Goal: Task Accomplishment & Management: Manage account settings

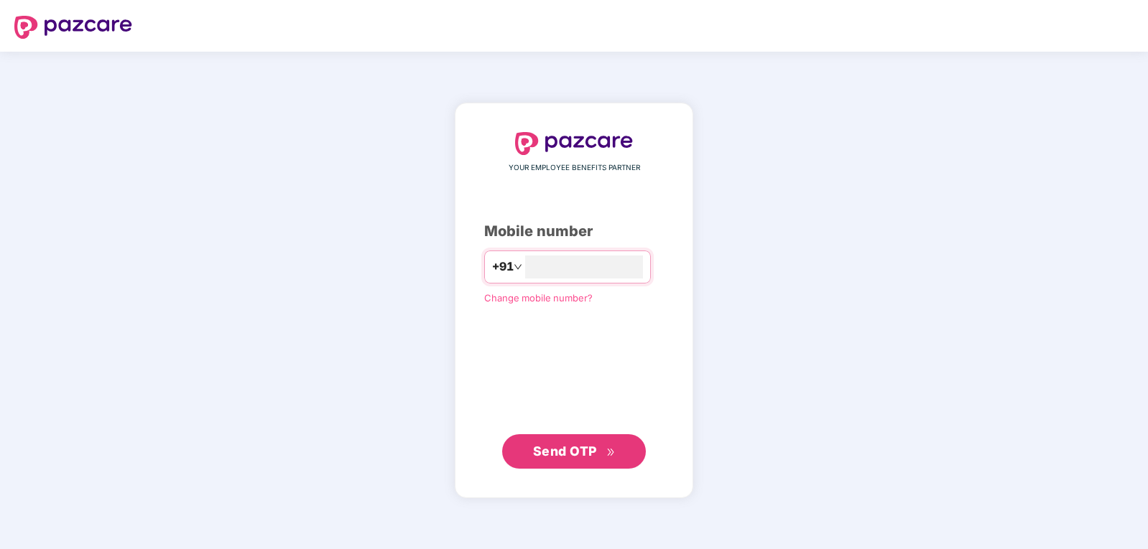
type input "**********"
click at [568, 459] on span "Send OTP" at bounding box center [574, 451] width 83 height 20
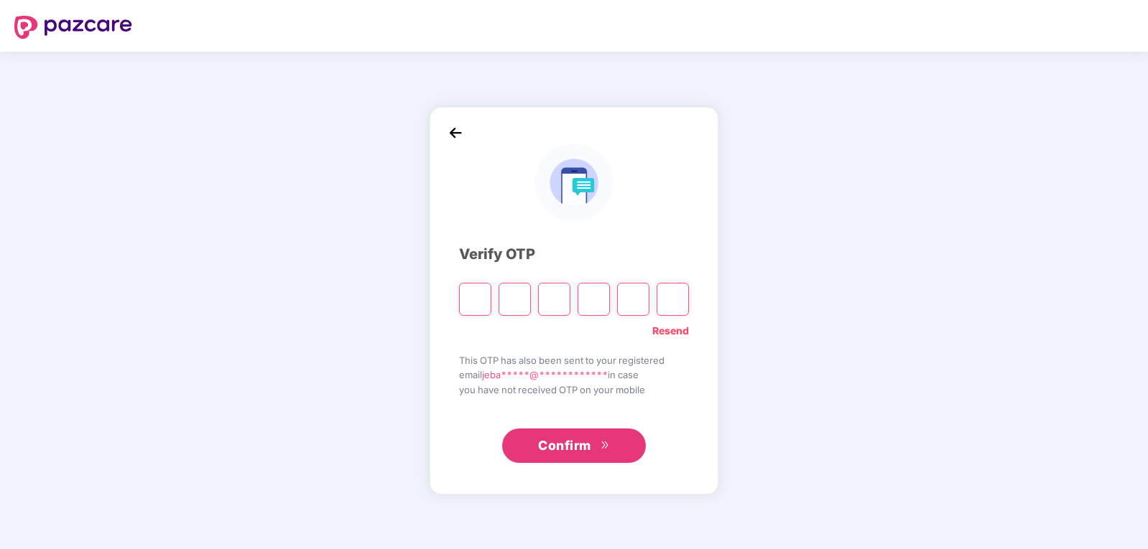
type input "*"
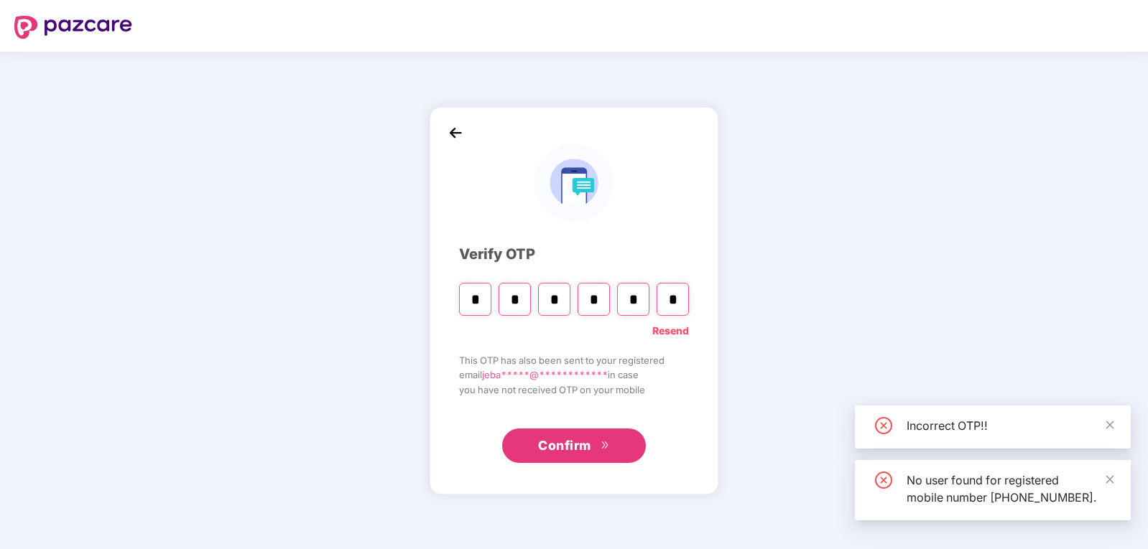
type input "*"
click at [593, 447] on button "Confirm" at bounding box center [574, 446] width 144 height 34
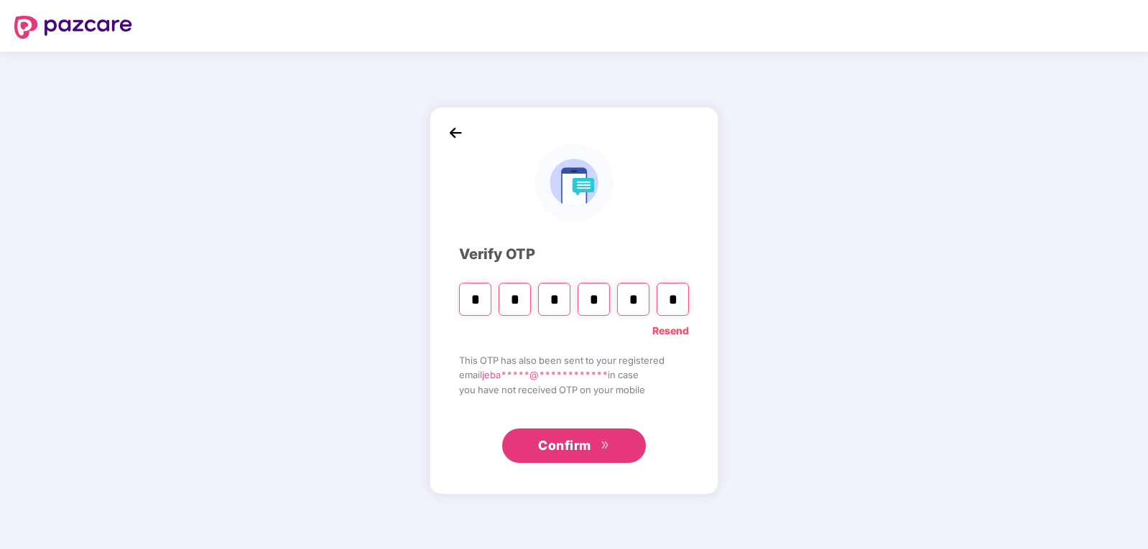
click at [679, 311] on input "*" at bounding box center [672, 299] width 32 height 33
type input "*"
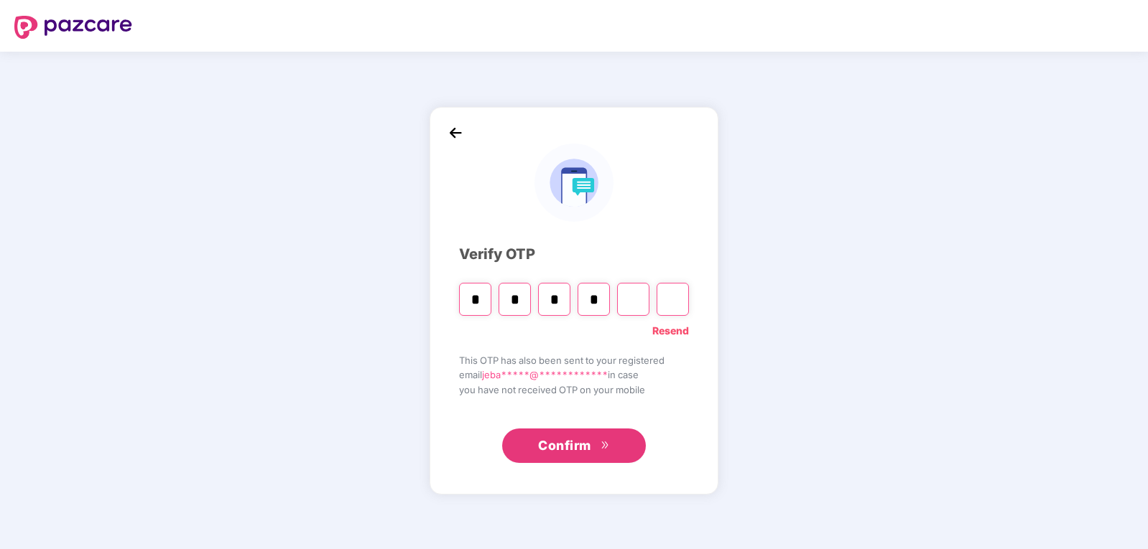
type input "*"
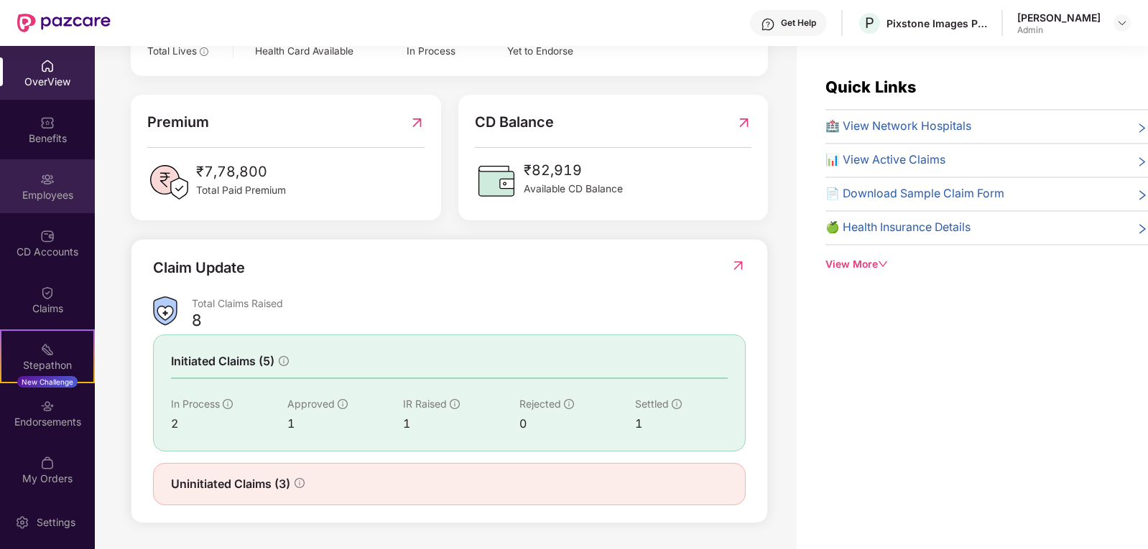
click at [66, 198] on div "Employees" at bounding box center [47, 195] width 95 height 14
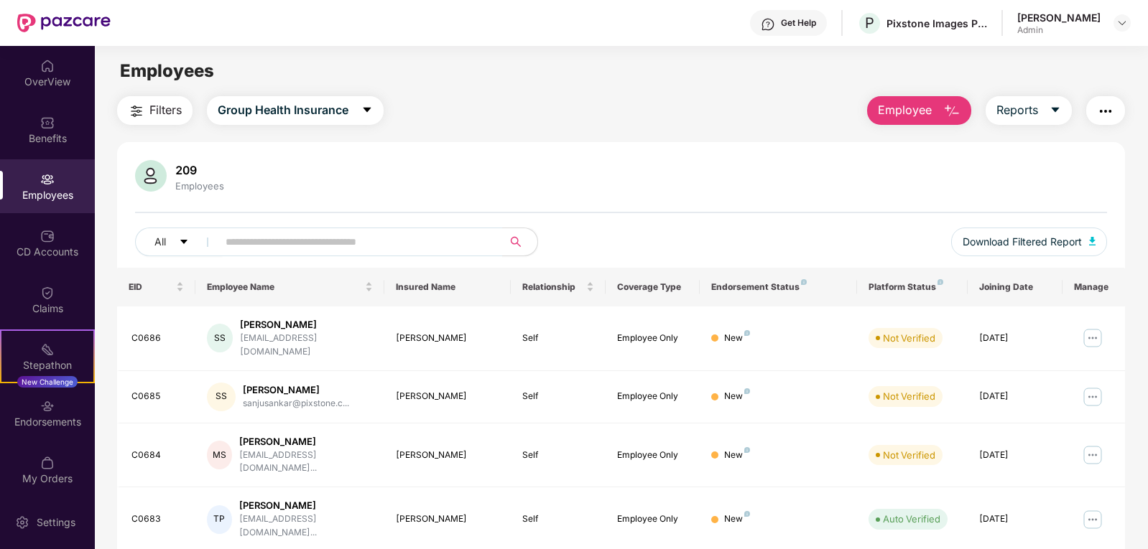
click at [952, 111] on img "button" at bounding box center [951, 111] width 17 height 17
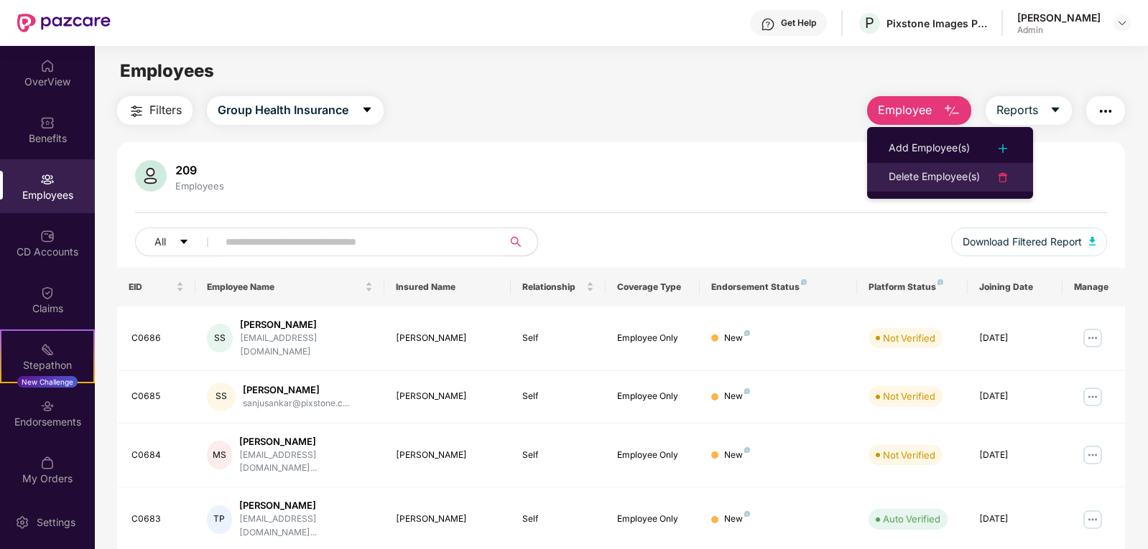
click at [934, 171] on div "Delete Employee(s)" at bounding box center [933, 177] width 91 height 17
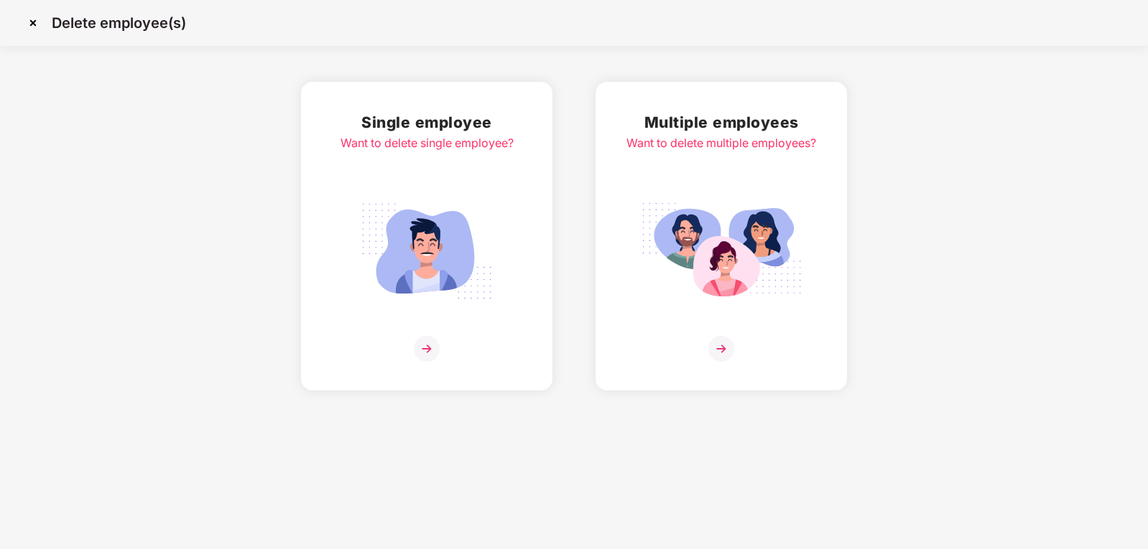
click at [437, 225] on img at bounding box center [426, 251] width 161 height 112
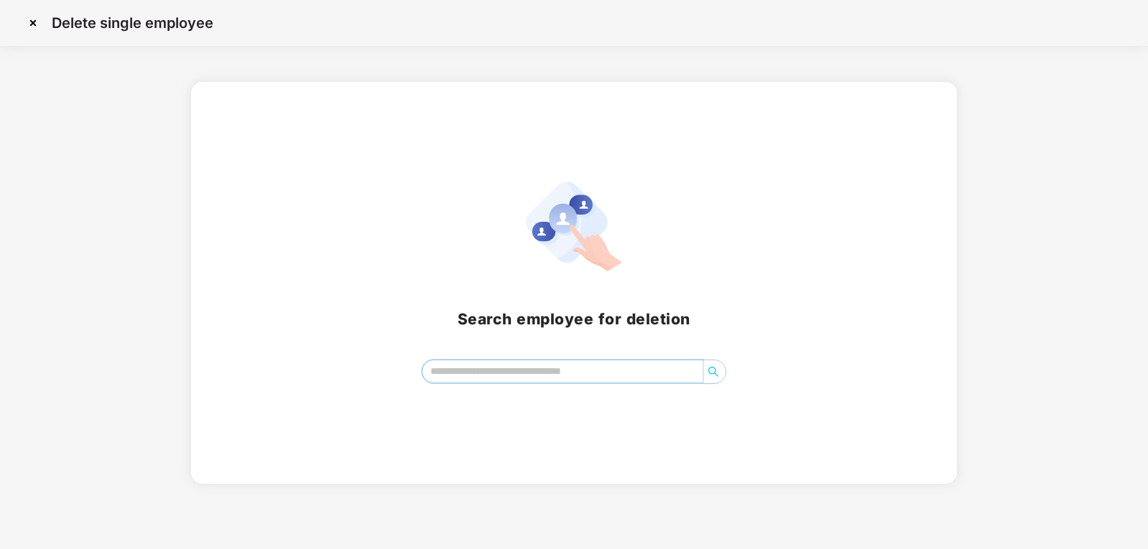
click at [491, 378] on input "search" at bounding box center [562, 372] width 280 height 22
click at [34, 26] on img at bounding box center [33, 22] width 23 height 23
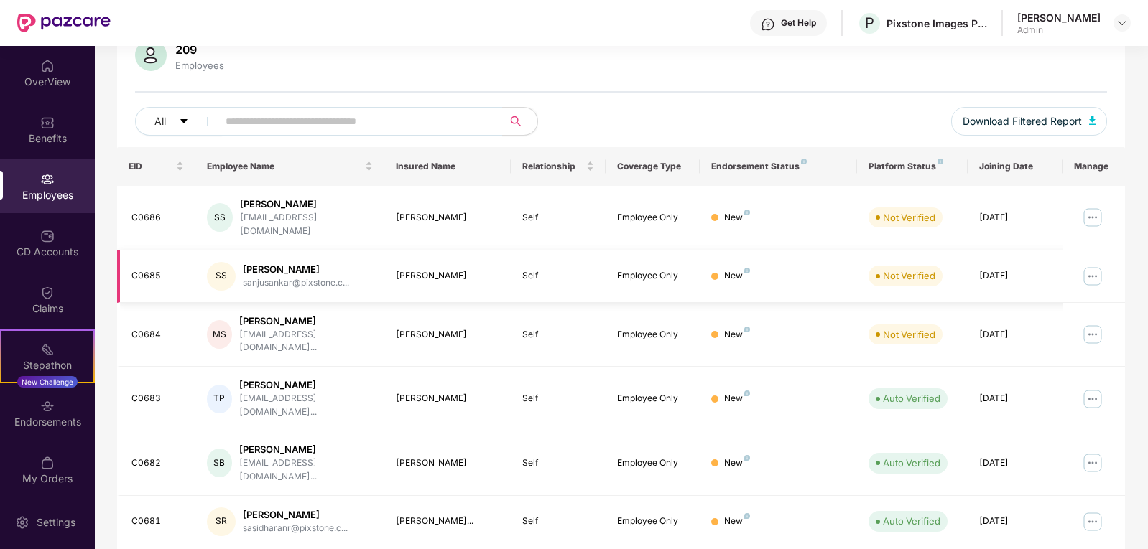
scroll to position [124, 0]
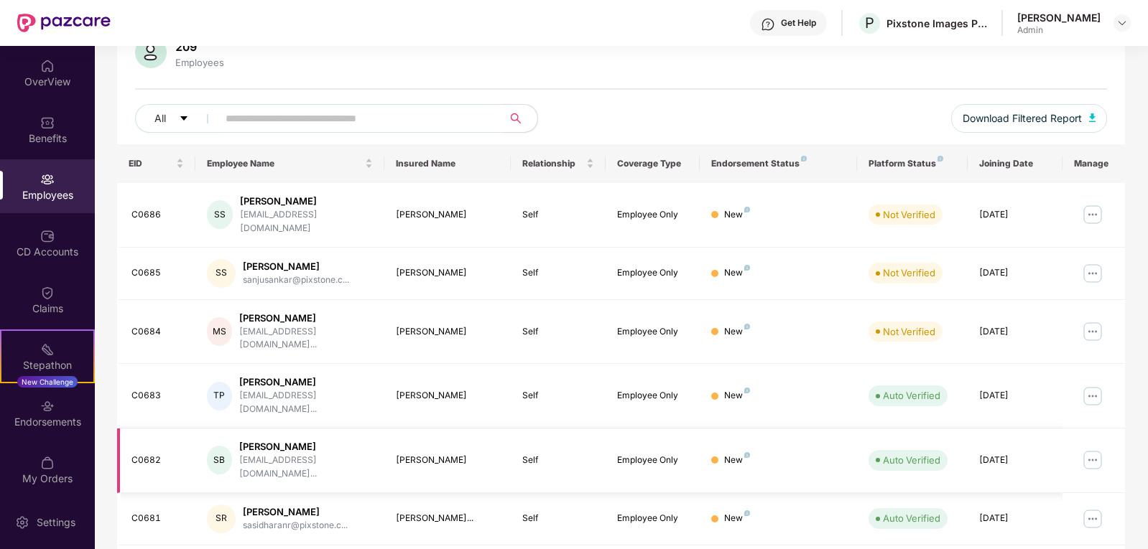
click at [1090, 449] on img at bounding box center [1092, 460] width 23 height 23
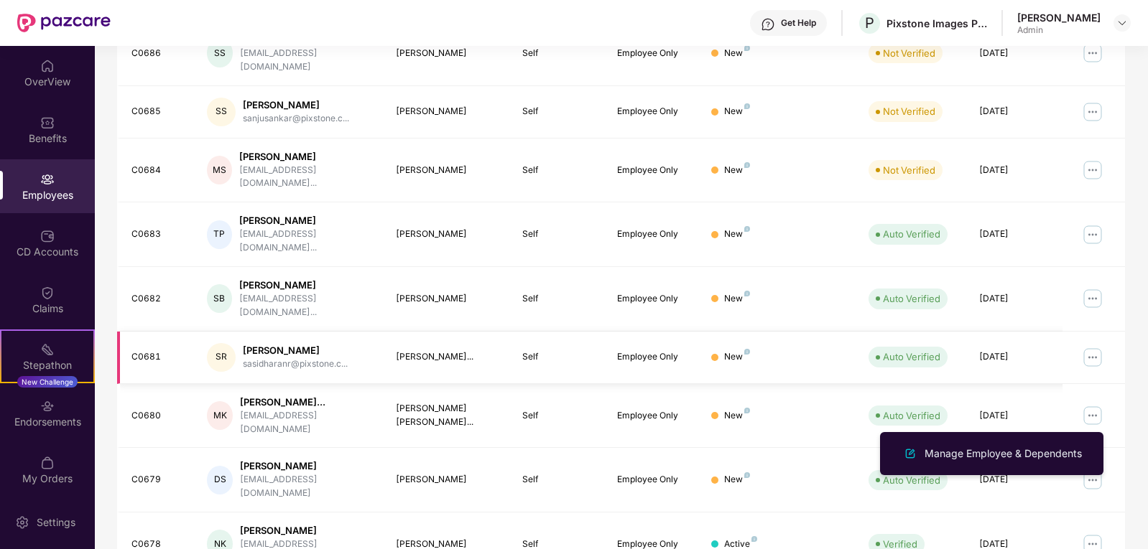
scroll to position [286, 0]
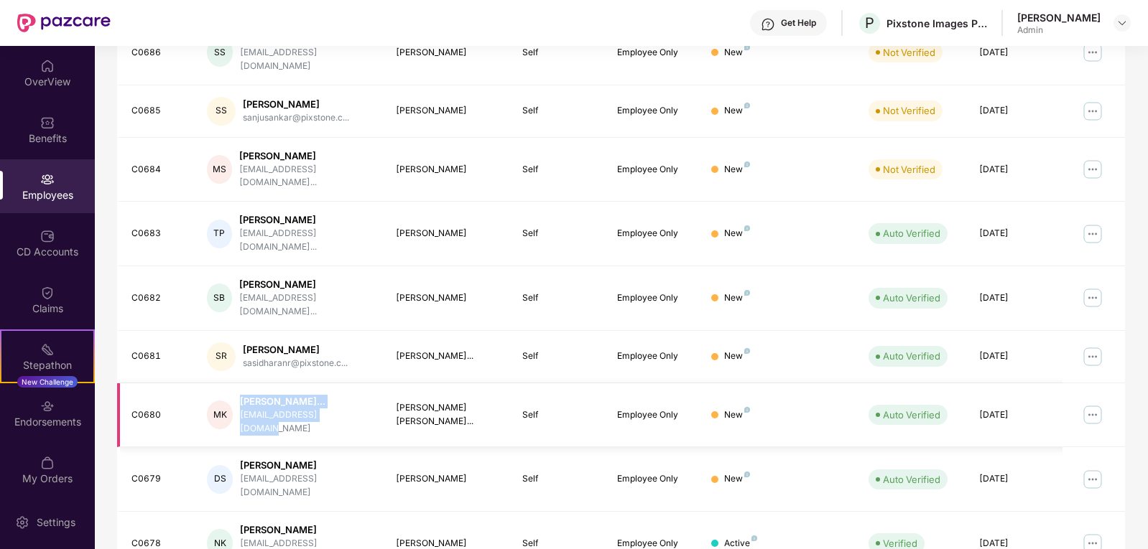
drag, startPoint x: 350, startPoint y: 367, endPoint x: 236, endPoint y: 364, distance: 114.9
click at [236, 395] on div "[PERSON_NAME] [PERSON_NAME] Krishna... [EMAIL_ADDRESS][DOMAIN_NAME]" at bounding box center [290, 415] width 166 height 41
click at [269, 409] on div "[EMAIL_ADDRESS][DOMAIN_NAME]" at bounding box center [306, 422] width 133 height 27
drag, startPoint x: 350, startPoint y: 368, endPoint x: 243, endPoint y: 366, distance: 107.0
click at [243, 409] on div "[EMAIL_ADDRESS][DOMAIN_NAME]" at bounding box center [306, 422] width 133 height 27
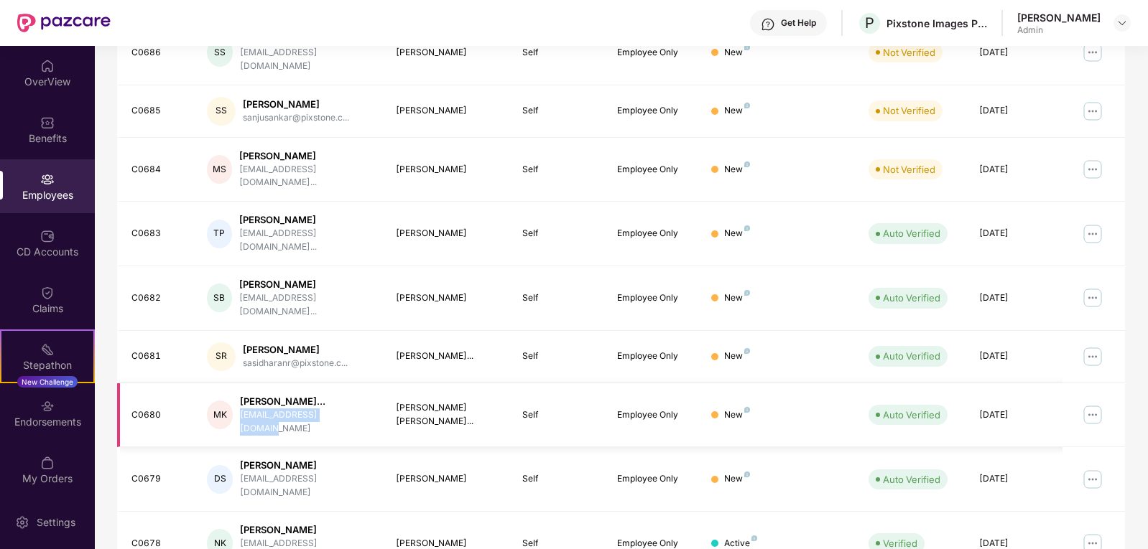
copy div "[EMAIL_ADDRESS][DOMAIN_NAME]"
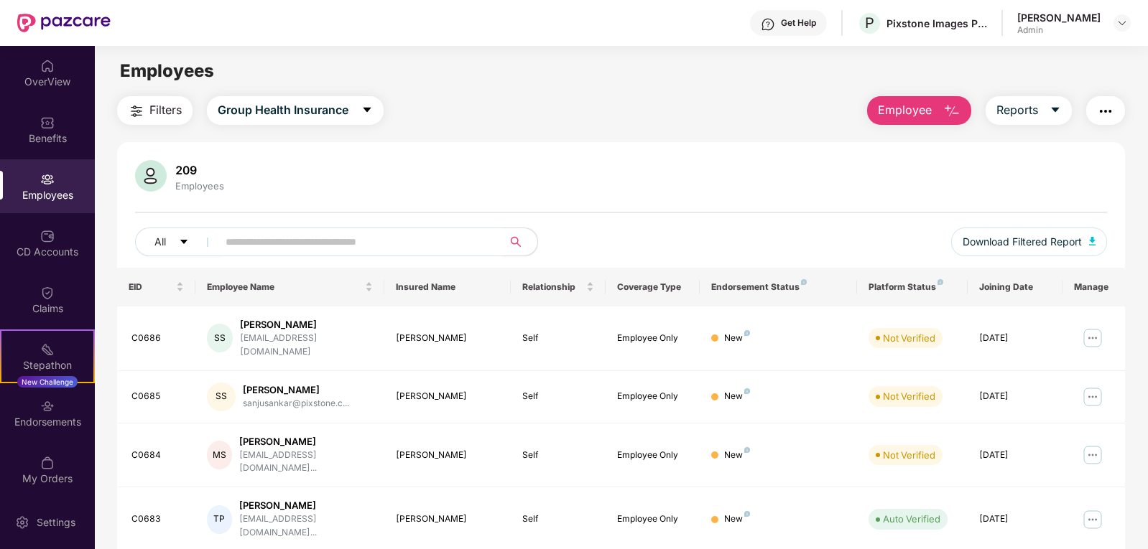
click at [939, 122] on button "Employee" at bounding box center [919, 110] width 104 height 29
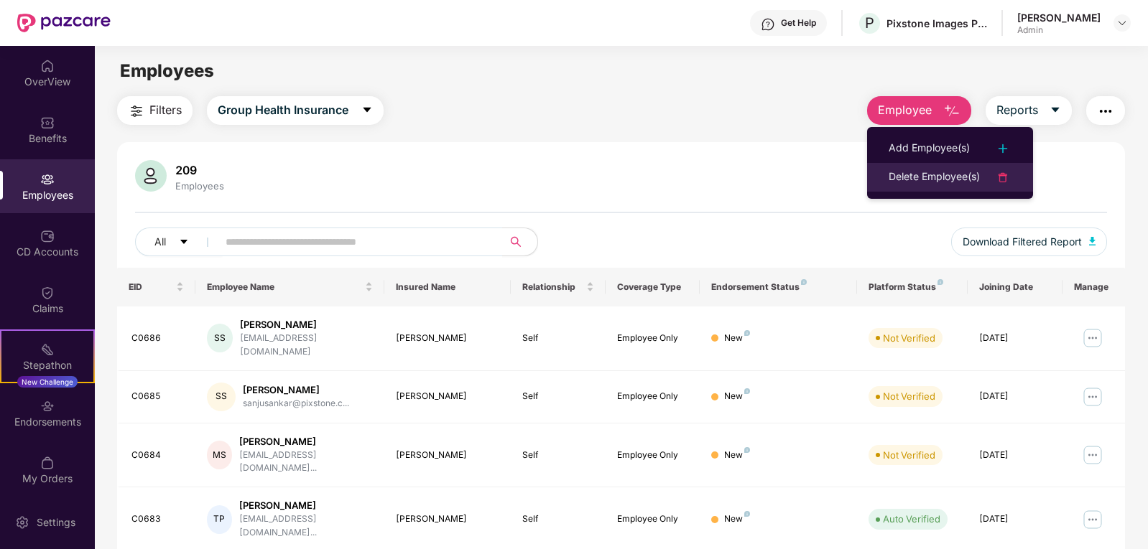
click at [934, 172] on div "Delete Employee(s)" at bounding box center [933, 177] width 91 height 17
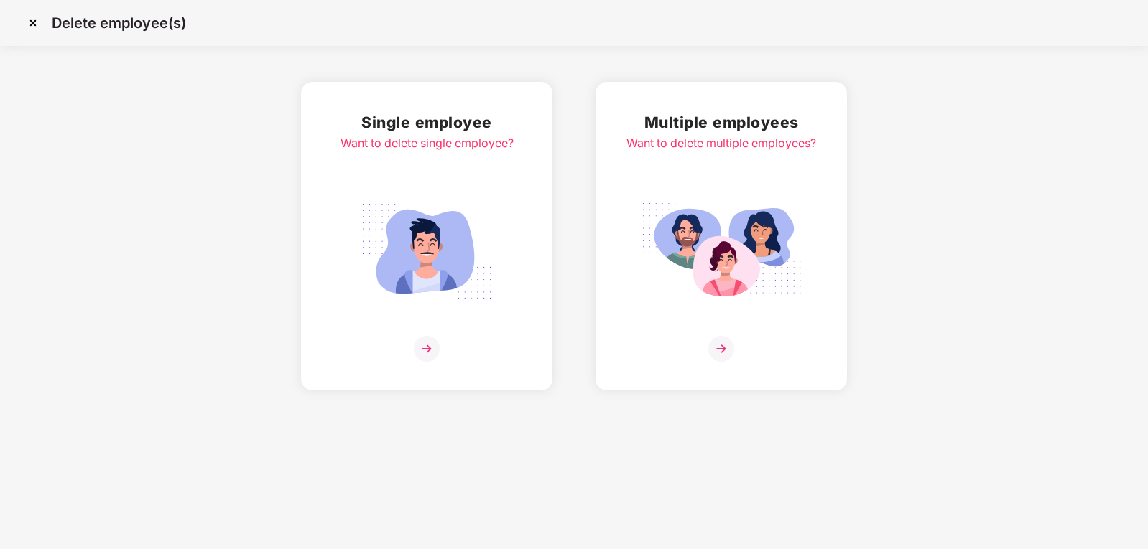
click at [457, 228] on img at bounding box center [426, 251] width 161 height 112
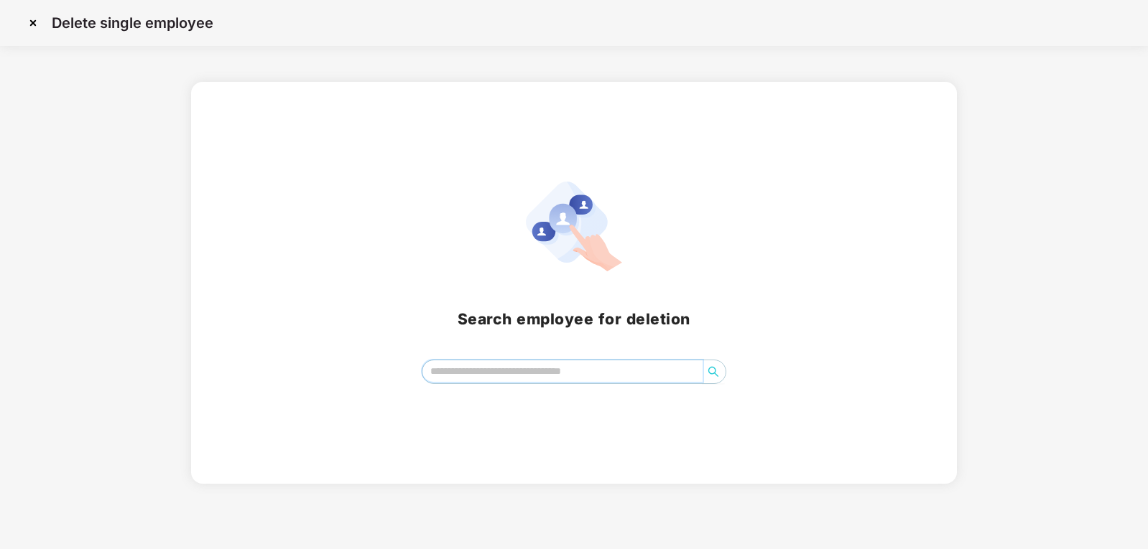
click at [554, 379] on input "search" at bounding box center [562, 372] width 280 height 22
type input "*"
paste input "**********"
type input "**********"
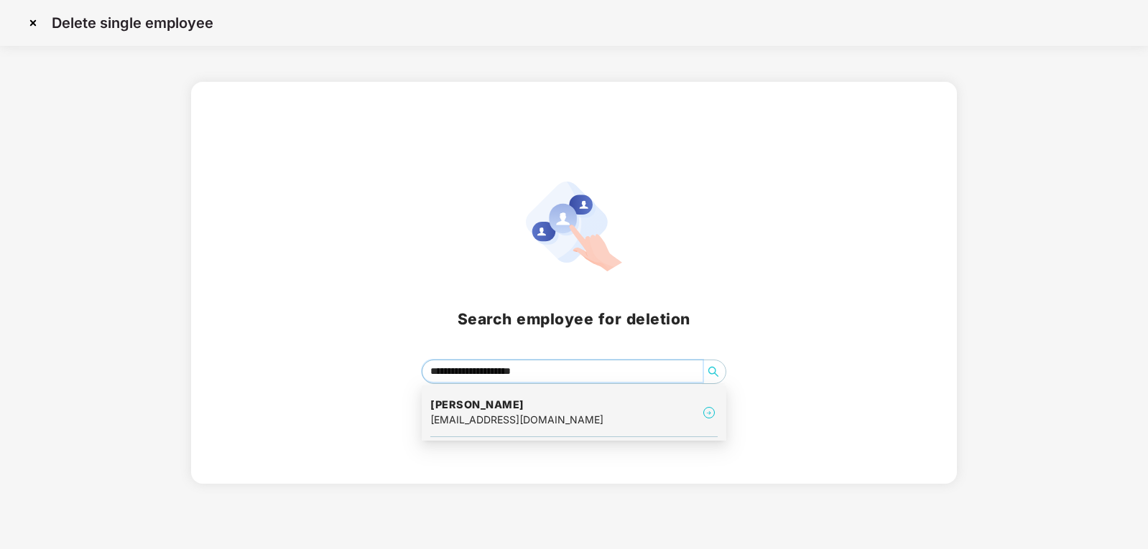
click at [520, 407] on h4 "[PERSON_NAME]" at bounding box center [516, 405] width 173 height 14
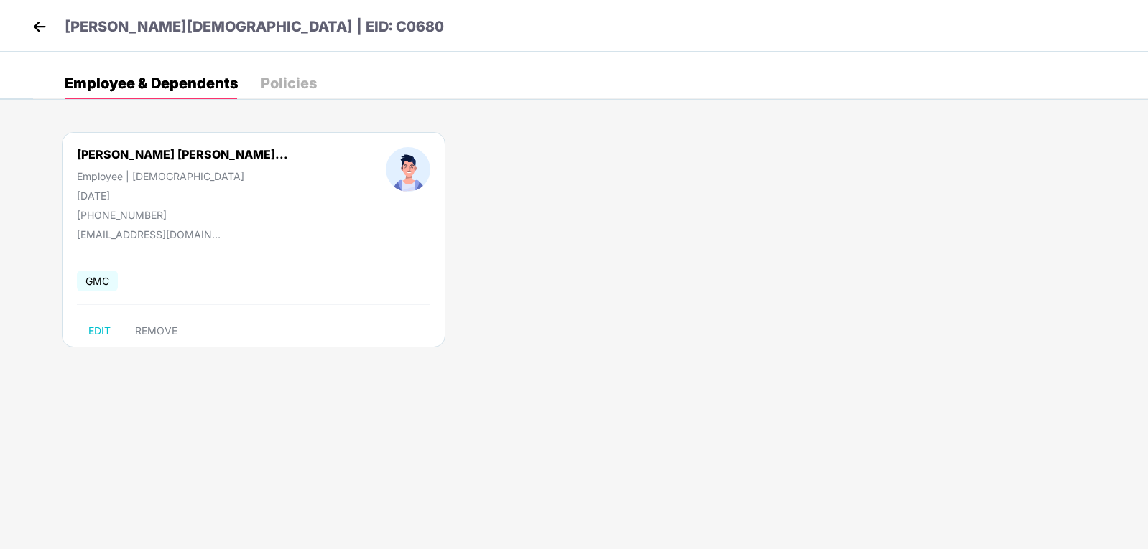
click at [164, 178] on div "Employee | [DEMOGRAPHIC_DATA]" at bounding box center [182, 176] width 211 height 12
